Goal: Transaction & Acquisition: Purchase product/service

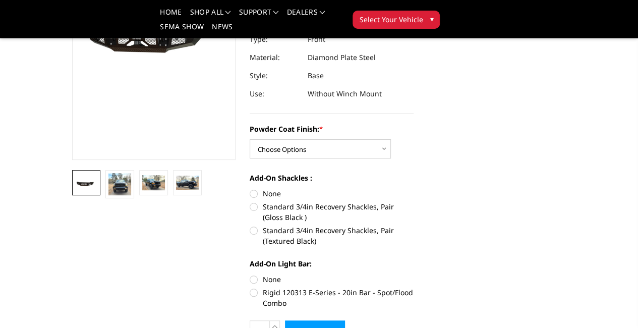
scroll to position [147, 0]
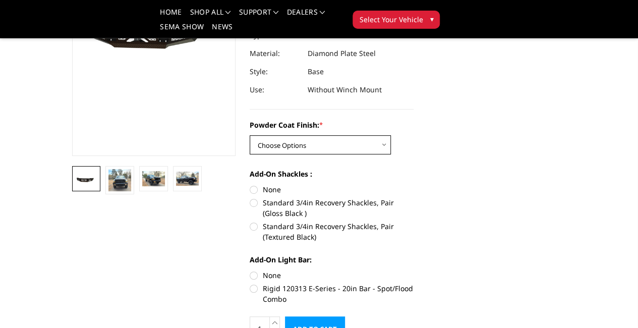
click at [309, 138] on select "Choose Options Bare Metal Gloss Black Powder Coat Textured Black Powder Coat" at bounding box center [320, 144] width 141 height 19
click at [250, 135] on select "Choose Options Bare Metal Gloss Black Powder Coat Textured Black Powder Coat" at bounding box center [320, 144] width 141 height 19
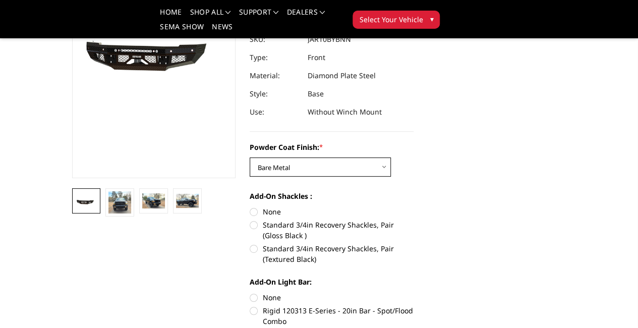
scroll to position [120, 0]
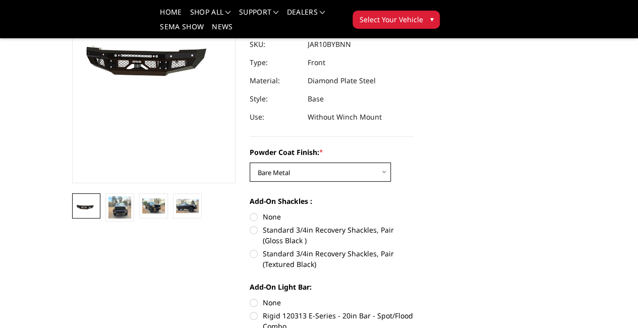
click at [305, 163] on select "Choose Options Bare Metal Gloss Black Powder Coat Textured Black Powder Coat" at bounding box center [320, 172] width 141 height 19
click at [250, 163] on select "Choose Options Bare Metal Gloss Black Powder Coat Textured Black Powder Coat" at bounding box center [320, 172] width 141 height 19
click at [330, 163] on select "Choose Options Bare Metal Gloss Black Powder Coat Textured Black Powder Coat" at bounding box center [320, 172] width 141 height 19
click at [250, 163] on select "Choose Options Bare Metal Gloss Black Powder Coat Textured Black Powder Coat" at bounding box center [320, 172] width 141 height 19
click at [326, 163] on select "Choose Options Bare Metal Gloss Black Powder Coat Textured Black Powder Coat" at bounding box center [320, 172] width 141 height 19
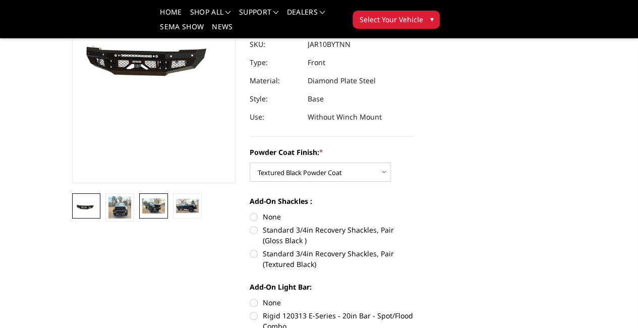
click at [142, 213] on img at bounding box center [153, 205] width 23 height 15
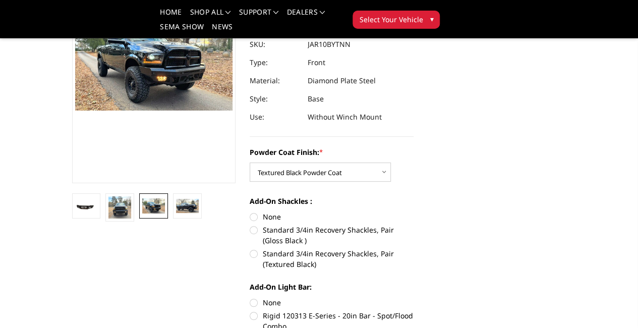
scroll to position [95, 0]
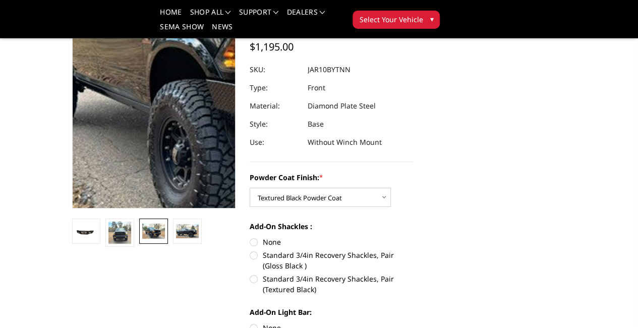
click at [72, 257] on img at bounding box center [267, 42] width 646 height 436
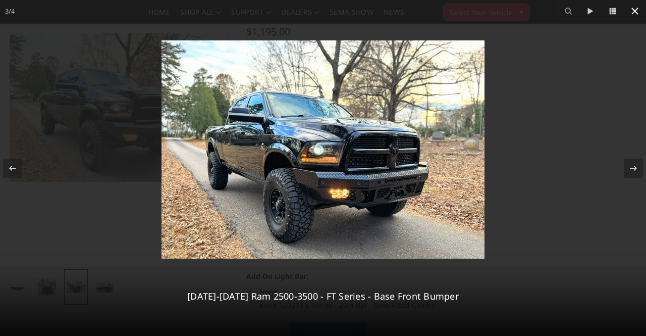
click at [637, 13] on icon at bounding box center [634, 11] width 7 height 7
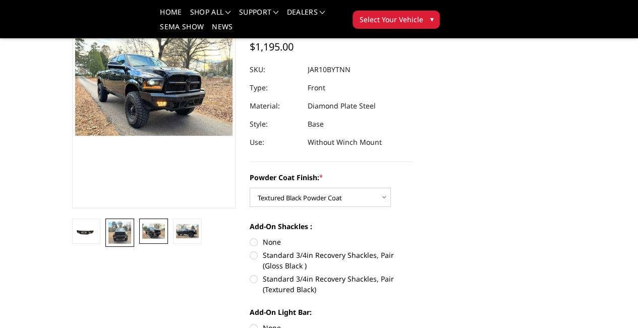
click at [109, 244] on img at bounding box center [120, 233] width 23 height 22
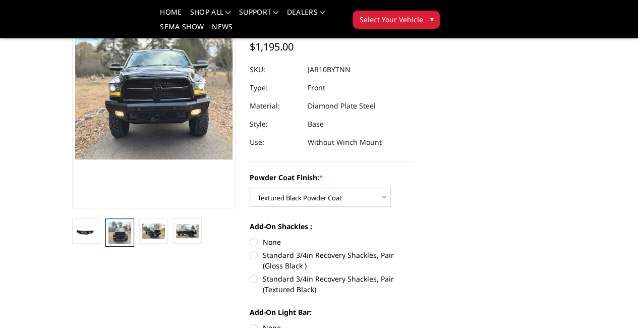
scroll to position [62, 0]
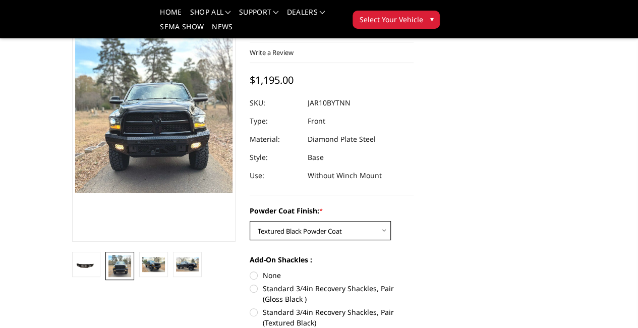
click at [341, 221] on select "Choose Options Bare Metal Gloss Black Powder Coat Textured Black Powder Coat" at bounding box center [320, 230] width 141 height 19
select select "3370"
click at [250, 221] on select "Choose Options Bare Metal Gloss Black Powder Coat Textured Black Powder Coat" at bounding box center [320, 230] width 141 height 19
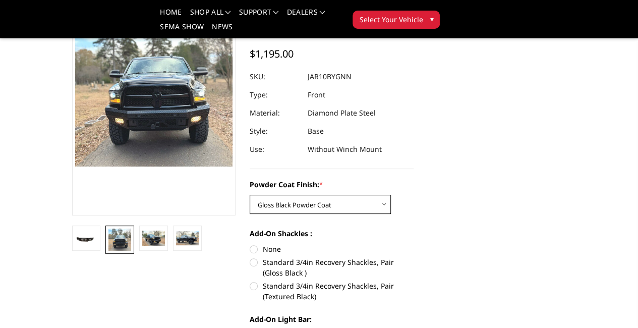
scroll to position [89, 0]
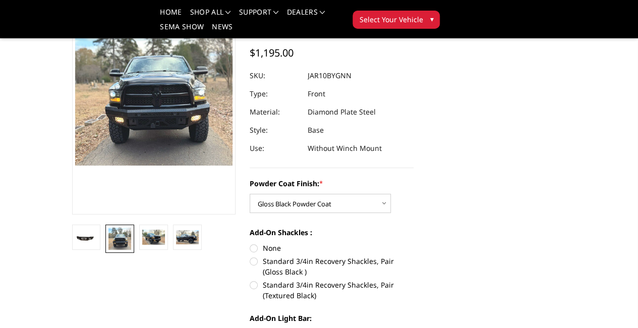
click at [264, 243] on label "None" at bounding box center [332, 248] width 164 height 11
click at [250, 243] on input "None" at bounding box center [250, 243] width 1 height 1
radio input "true"
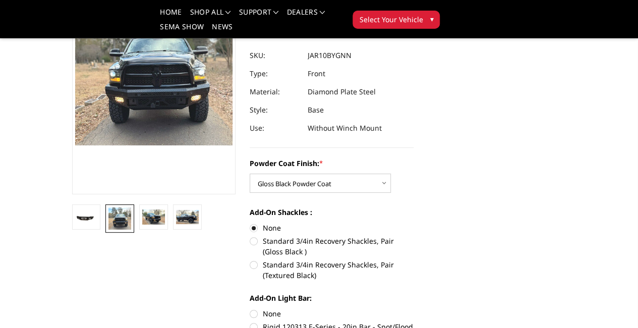
scroll to position [110, 0]
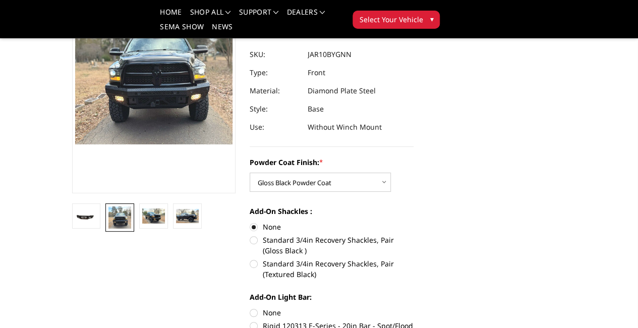
click at [251, 258] on label "Standard 3/4in Recovery Shackles, Pair (Textured Black)" at bounding box center [332, 268] width 164 height 21
click at [414, 235] on input "Standard 3/4in Recovery Shackles, Pair (Textured Black)" at bounding box center [414, 235] width 1 height 1
radio input "true"
click at [250, 235] on label "Standard 3/4in Recovery Shackles, Pair (Gloss Black )" at bounding box center [332, 245] width 164 height 21
click at [414, 222] on input "Standard 3/4in Recovery Shackles, Pair (Gloss Black )" at bounding box center [414, 222] width 1 height 1
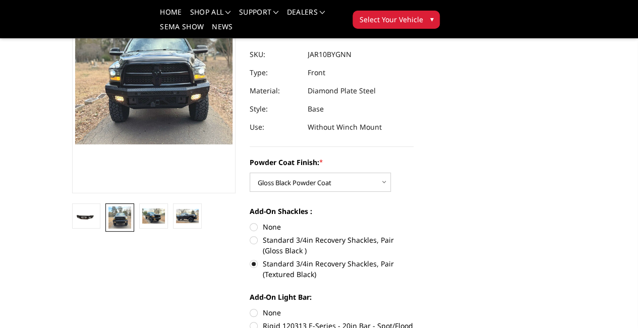
radio input "true"
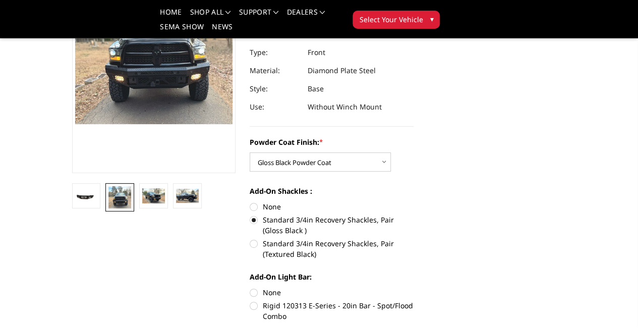
scroll to position [130, 0]
click at [250, 300] on label "Rigid 120313 E-Series - 20in Bar - Spot/Flood Combo" at bounding box center [332, 310] width 164 height 21
click at [414, 287] on input "Rigid 120313 E-Series - 20in Bar - Spot/Flood Combo" at bounding box center [414, 287] width 1 height 1
radio input "true"
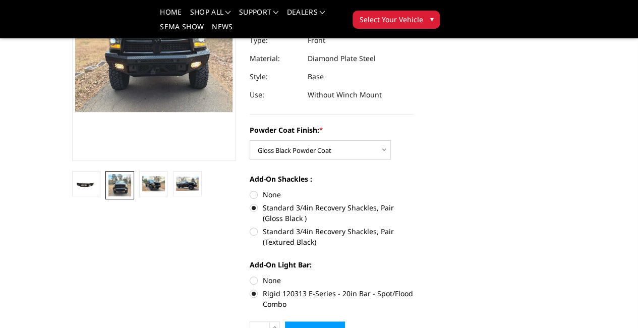
scroll to position [146, 0]
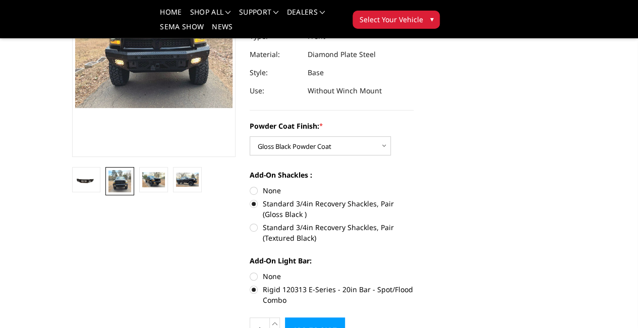
click at [250, 284] on label "Rigid 120313 E-Series - 20in Bar - Spot/Flood Combo" at bounding box center [332, 294] width 164 height 21
click at [414, 271] on input "Rigid 120313 E-Series - 20in Bar - Spot/Flood Combo" at bounding box center [414, 271] width 1 height 1
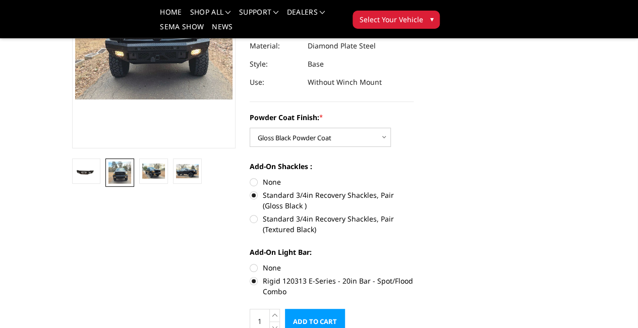
scroll to position [174, 0]
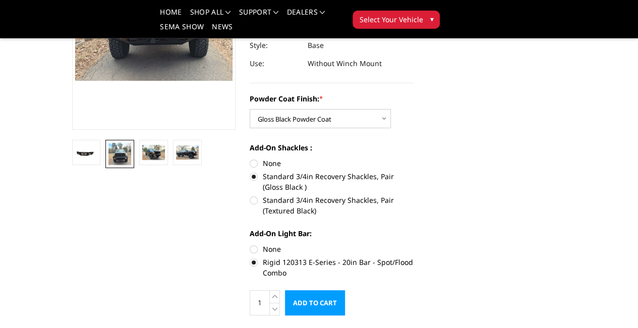
click at [250, 257] on label "Rigid 120313 E-Series - 20in Bar - Spot/Flood Combo" at bounding box center [332, 267] width 164 height 21
click at [414, 244] on input "Rigid 120313 E-Series - 20in Bar - Spot/Flood Combo" at bounding box center [414, 244] width 1 height 1
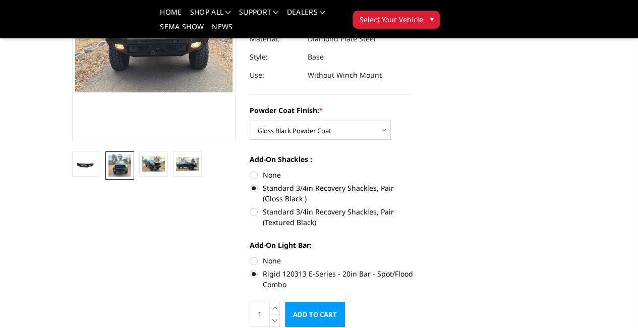
click at [250, 255] on label "None" at bounding box center [332, 260] width 164 height 11
click at [250, 255] on input "None" at bounding box center [250, 255] width 1 height 1
radio input "true"
click at [253, 269] on label "Rigid 120313 E-Series - 20in Bar - Spot/Flood Combo" at bounding box center [332, 279] width 164 height 21
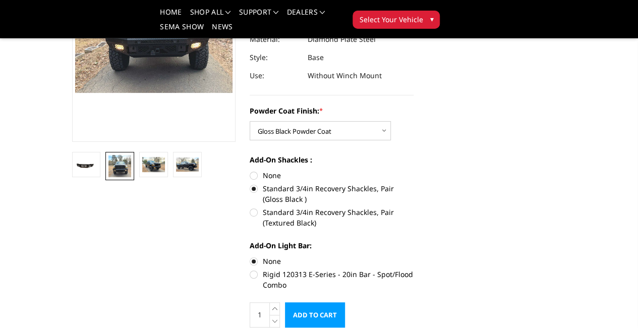
click at [414, 256] on input "Rigid 120313 E-Series - 20in Bar - Spot/Flood Combo" at bounding box center [414, 256] width 1 height 1
radio input "true"
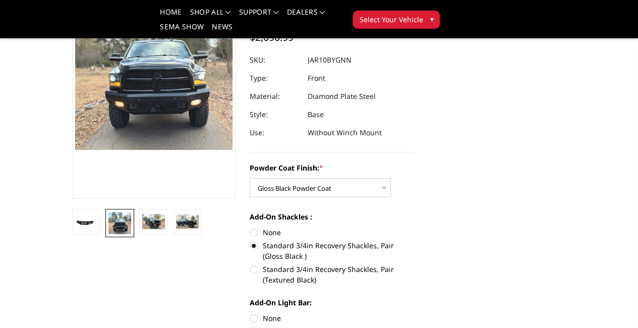
scroll to position [106, 0]
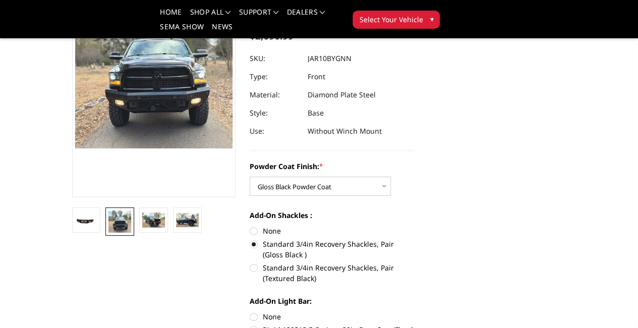
click at [414, 311] on input "Rigid 120313 E-Series - 20in Bar - Spot/Flood Combo" at bounding box center [414, 311] width 1 height 1
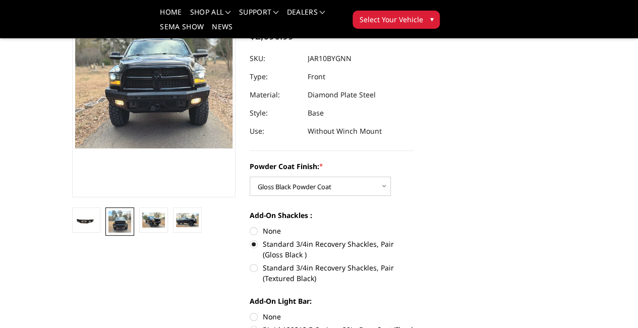
click at [250, 311] on label "None" at bounding box center [332, 316] width 164 height 11
click at [250, 311] on input "None" at bounding box center [250, 311] width 1 height 1
radio input "true"
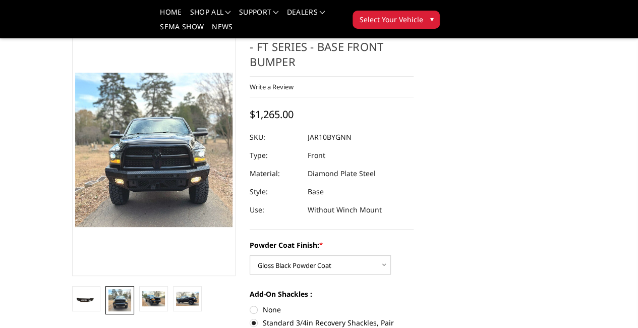
scroll to position [41, 0]
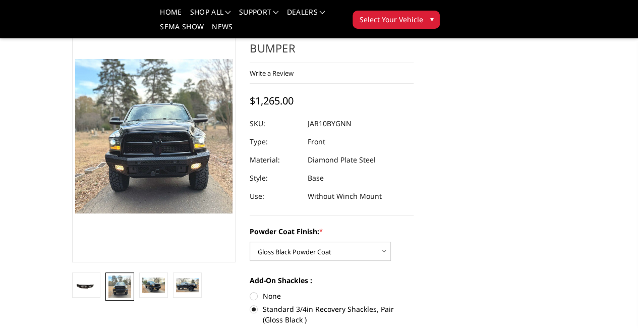
click at [250, 291] on label "None" at bounding box center [332, 296] width 164 height 11
click at [250, 291] on input "None" at bounding box center [250, 291] width 1 height 1
radio input "true"
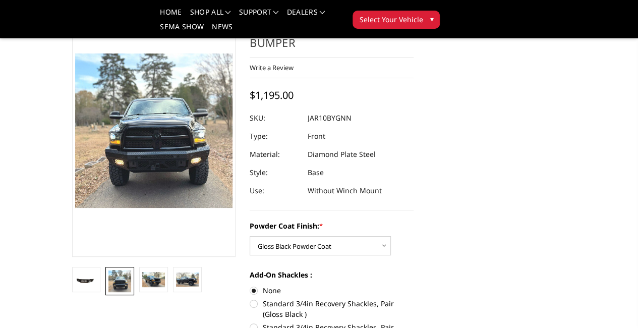
scroll to position [0, 0]
